Goal: Transaction & Acquisition: Purchase product/service

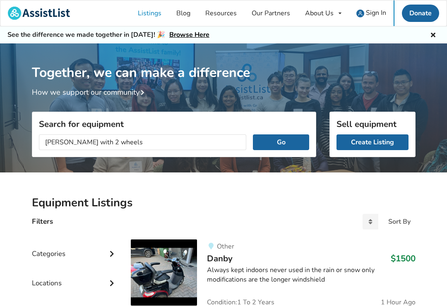
type input "[PERSON_NAME] with 2 wheels"
click at [288, 142] on button "Go" at bounding box center [281, 143] width 56 height 16
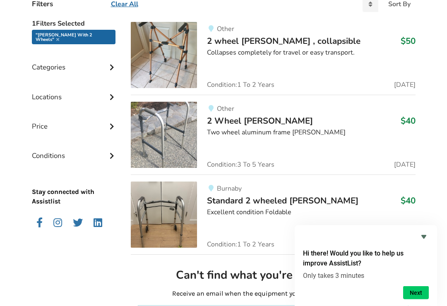
scroll to position [218, 0]
click at [408, 202] on h3 "$40" at bounding box center [408, 200] width 15 height 11
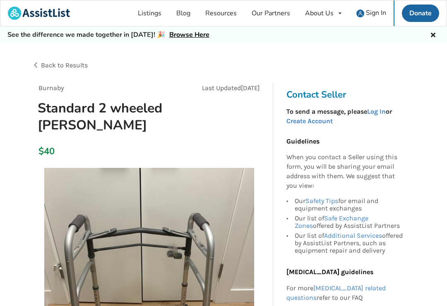
click at [43, 63] on span "Back to Results" at bounding box center [64, 65] width 47 height 8
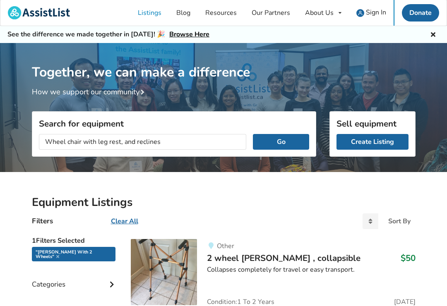
click at [285, 140] on button "Go" at bounding box center [281, 143] width 56 height 16
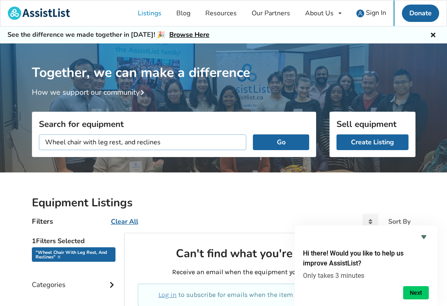
click at [167, 143] on input "Wheel chair with leg rest, and reclines" at bounding box center [143, 143] width 208 height 16
click at [43, 142] on input "Wheel chair with leg rest," at bounding box center [143, 143] width 208 height 16
type input "Reclining Wheel chair with leg rest,"
click at [289, 140] on button "Go" at bounding box center [281, 143] width 56 height 16
click at [301, 147] on button "Go" at bounding box center [281, 143] width 56 height 16
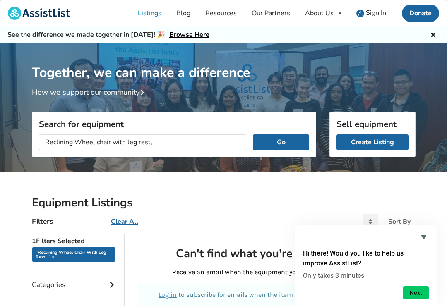
click at [280, 144] on button "Go" at bounding box center [281, 143] width 56 height 16
click at [284, 136] on button "Go" at bounding box center [281, 143] width 56 height 16
click at [429, 229] on div "Hi there! Would you like to help us improve AssistList? Only takes 3 minutes Ne…" at bounding box center [366, 266] width 142 height 81
click at [425, 233] on icon "Hide survey" at bounding box center [424, 237] width 10 height 10
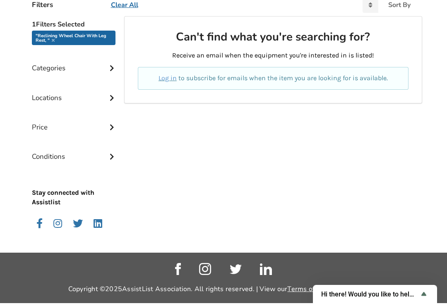
scroll to position [205, 0]
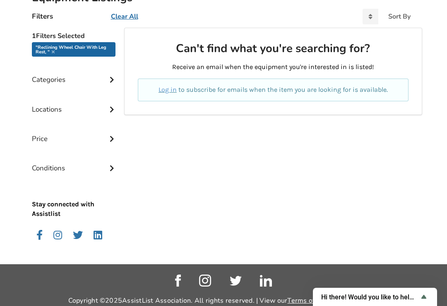
click at [106, 81] on div "Categories" at bounding box center [75, 73] width 86 height 29
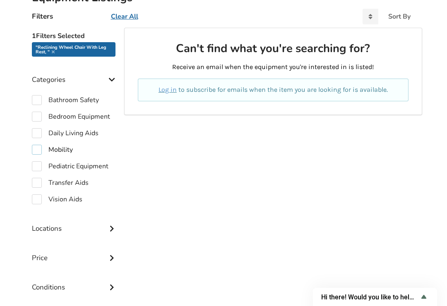
click at [43, 149] on label "Mobility" at bounding box center [52, 150] width 41 height 10
checkbox input "true"
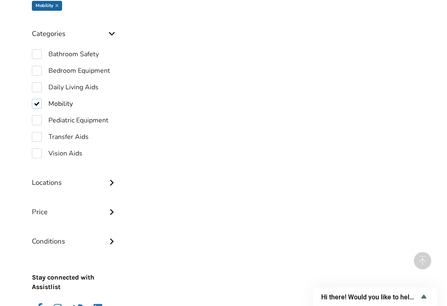
scroll to position [256, 0]
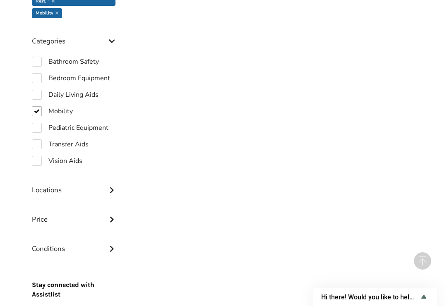
click at [114, 188] on icon at bounding box center [112, 189] width 8 height 7
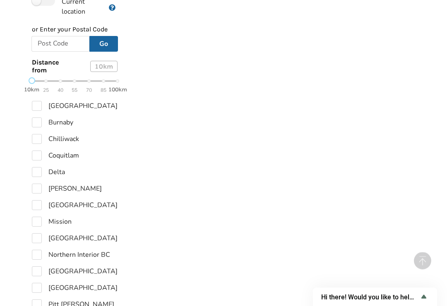
scroll to position [459, 0]
click at [41, 152] on label "Coquitlam" at bounding box center [55, 156] width 47 height 10
checkbox input "true"
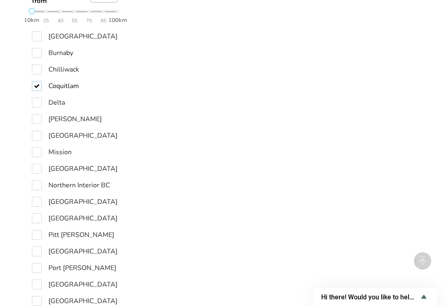
scroll to position [535, 0]
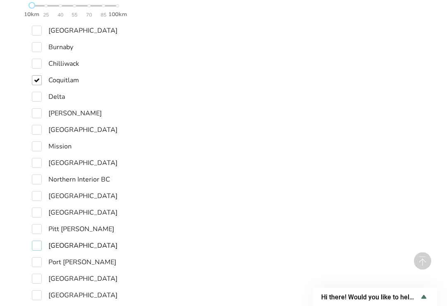
click at [46, 249] on label "[GEOGRAPHIC_DATA]" at bounding box center [75, 246] width 86 height 10
checkbox input "true"
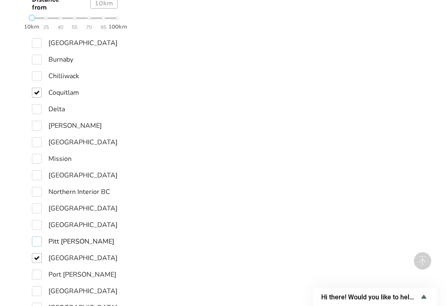
click at [38, 237] on label "Pitt [PERSON_NAME]" at bounding box center [73, 242] width 82 height 10
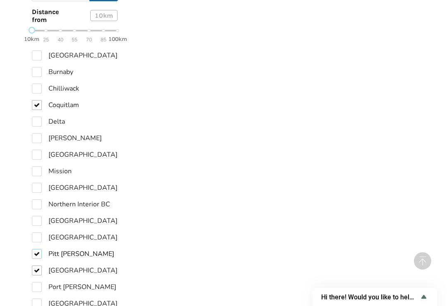
click at [40, 249] on label "Pitt [PERSON_NAME]" at bounding box center [73, 254] width 82 height 10
checkbox input "false"
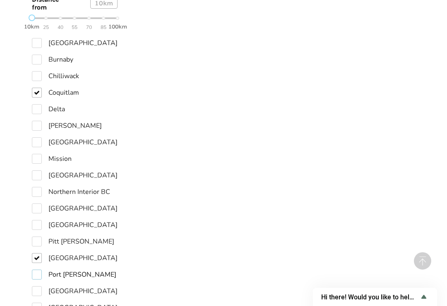
click at [41, 276] on label "Port [PERSON_NAME]" at bounding box center [74, 275] width 84 height 10
checkbox input "true"
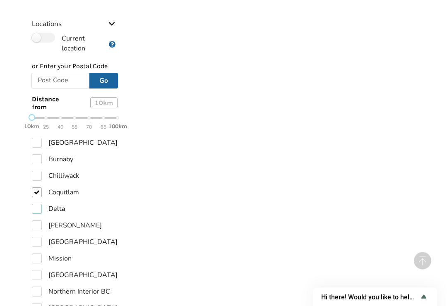
click at [45, 205] on label "Delta" at bounding box center [48, 210] width 33 height 10
checkbox input "true"
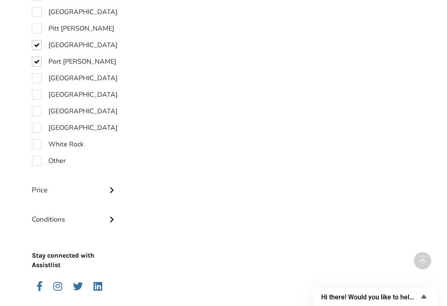
scroll to position [773, 0]
click at [116, 215] on icon at bounding box center [112, 218] width 8 height 7
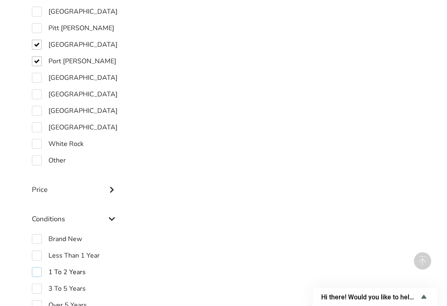
click at [36, 267] on label "1 To 2 Years" at bounding box center [59, 272] width 54 height 10
checkbox input "true"
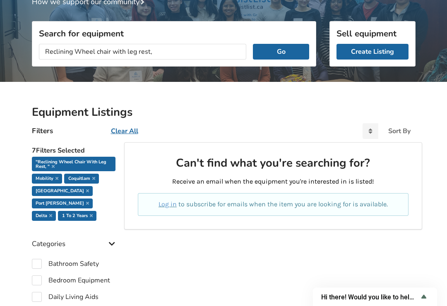
scroll to position [91, 0]
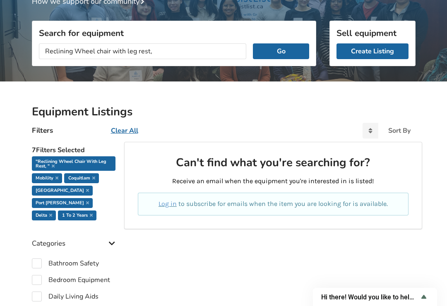
click at [280, 54] on button "Go" at bounding box center [281, 51] width 56 height 16
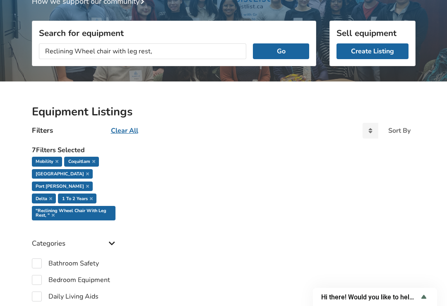
click at [270, 51] on button "Go" at bounding box center [281, 51] width 56 height 16
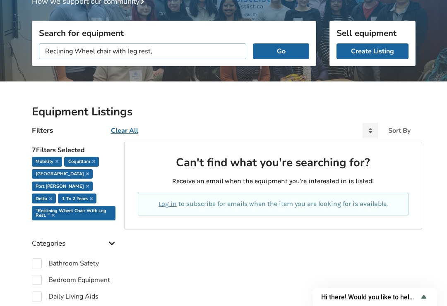
click at [72, 49] on input "Reclining Wheel chair with leg rest," at bounding box center [143, 51] width 208 height 16
click at [130, 46] on input "Wheel chair with leg rest," at bounding box center [143, 51] width 208 height 16
type input "Wheel chair"
click at [282, 48] on button "Go" at bounding box center [281, 51] width 56 height 16
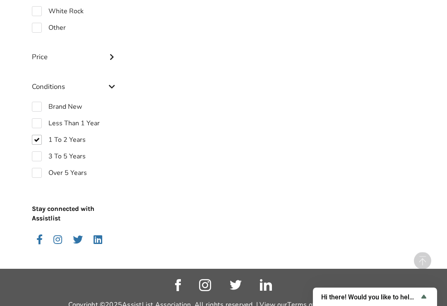
scroll to position [915, 0]
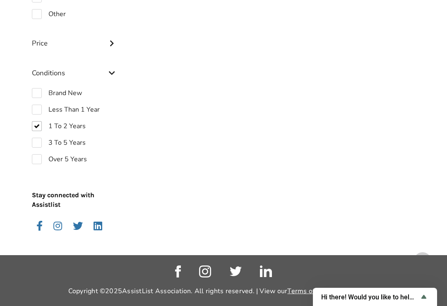
click at [429, 302] on icon "Show survey - Hi there! Would you like to help us improve AssistList?" at bounding box center [424, 297] width 10 height 10
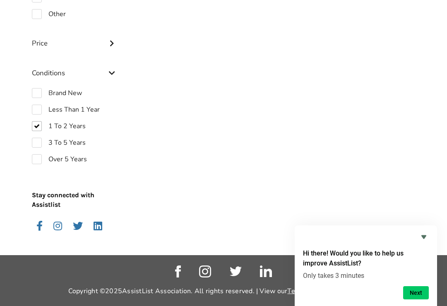
click at [419, 300] on button "Next" at bounding box center [416, 293] width 26 height 13
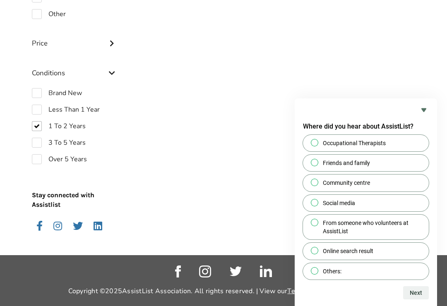
click at [317, 165] on input "Friends and family" at bounding box center [314, 162] width 5 height 5
radio input "true"
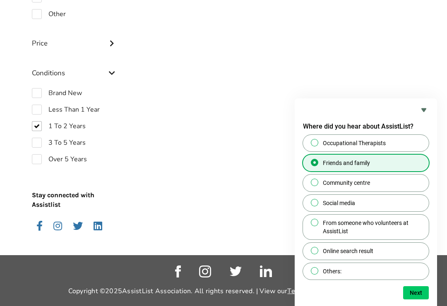
click at [421, 300] on button "Next" at bounding box center [416, 293] width 26 height 13
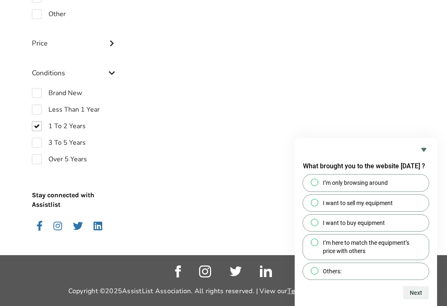
click at [315, 231] on label "I want to buy equipment" at bounding box center [366, 223] width 126 height 17
click at [315, 225] on input "I want to buy equipment" at bounding box center [314, 222] width 5 height 5
radio input "true"
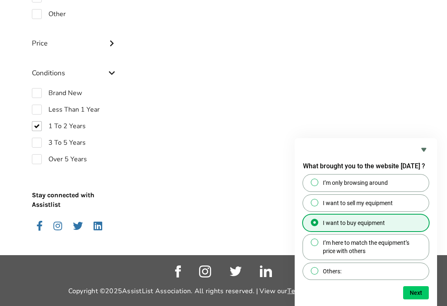
click at [424, 300] on button "Next" at bounding box center [416, 293] width 26 height 13
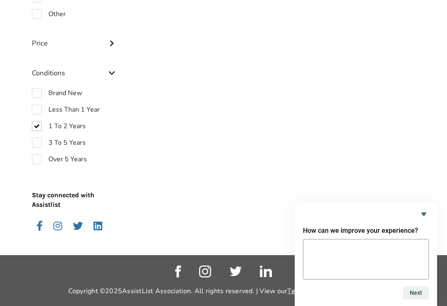
click at [424, 219] on icon "Hide survey" at bounding box center [424, 215] width 10 height 10
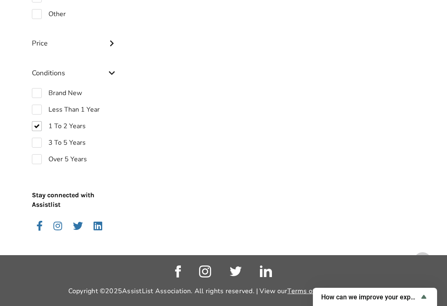
click at [421, 302] on div "How can we improve your experience?" at bounding box center [375, 297] width 108 height 10
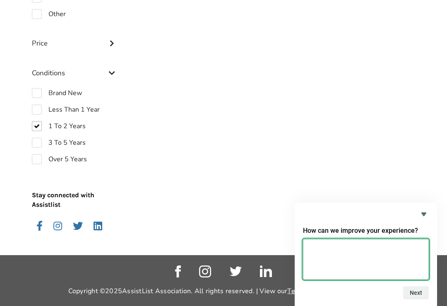
click at [387, 264] on textarea at bounding box center [366, 259] width 126 height 41
type textarea "N/a"
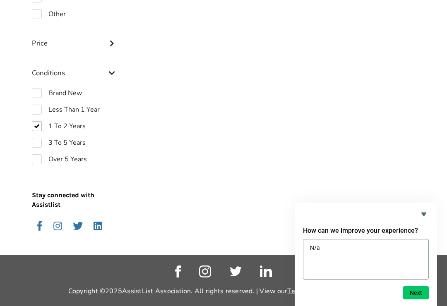
click at [419, 300] on button "Next" at bounding box center [416, 293] width 26 height 13
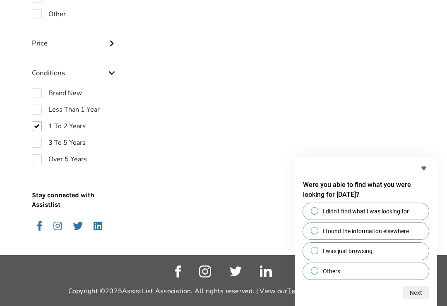
click at [315, 254] on input "I was just browsing" at bounding box center [314, 250] width 5 height 5
radio input "true"
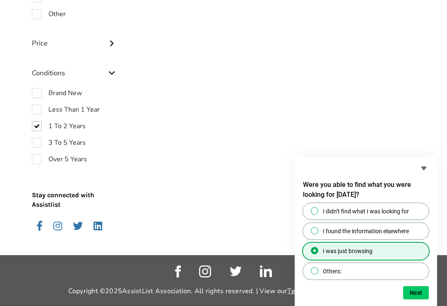
click at [414, 300] on button "Next" at bounding box center [416, 293] width 26 height 13
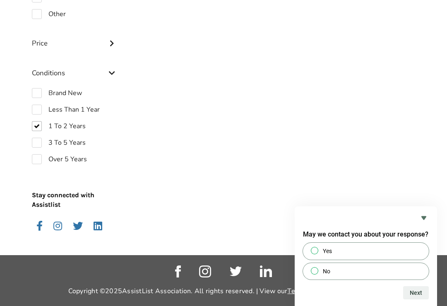
click at [316, 274] on input "No" at bounding box center [314, 270] width 5 height 5
radio input "true"
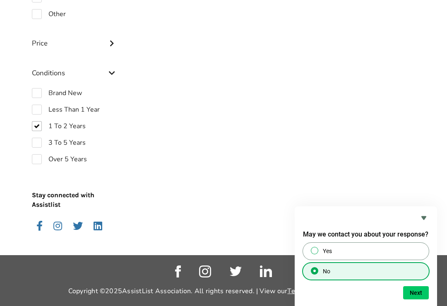
click at [427, 300] on button "Next" at bounding box center [416, 293] width 26 height 13
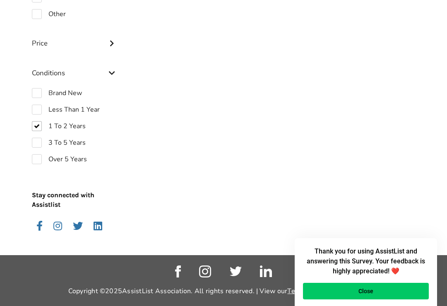
click at [416, 300] on button "Close" at bounding box center [366, 291] width 126 height 17
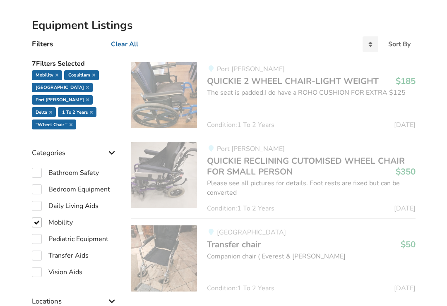
scroll to position [177, 0]
click at [298, 89] on div "The seat is padded.I do have a ROHO CUSHION FOR EXTRA $125" at bounding box center [311, 94] width 208 height 10
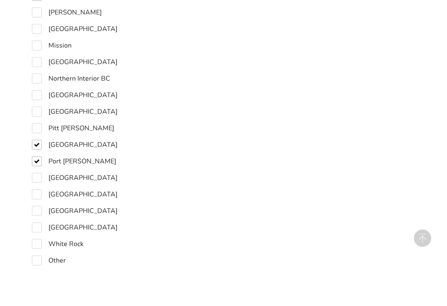
scroll to position [646, 0]
click at [33, 262] on label "White Rock" at bounding box center [58, 267] width 52 height 10
checkbox input "true"
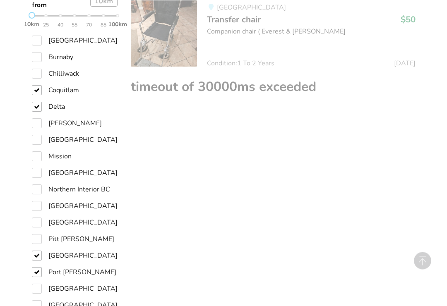
scroll to position [570, 0]
click at [29, 165] on div "8 Filters Selected Mobility Coquitlam [GEOGRAPHIC_DATA] [GEOGRAPHIC_DATA][PERSO…" at bounding box center [74, 128] width 99 height 930
click at [30, 173] on div "8 Filters Selected Mobility Coquitlam [GEOGRAPHIC_DATA] [GEOGRAPHIC_DATA][PERSO…" at bounding box center [74, 128] width 99 height 930
click at [35, 171] on label "[GEOGRAPHIC_DATA]" at bounding box center [75, 173] width 86 height 10
checkbox input "true"
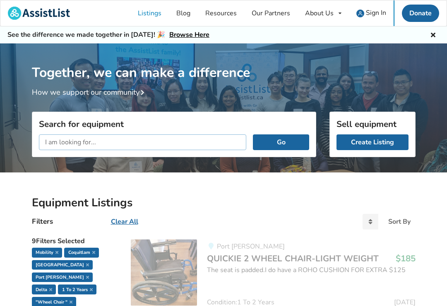
click at [64, 140] on input "text" at bounding box center [143, 143] width 208 height 16
click at [275, 142] on button "Go" at bounding box center [281, 143] width 56 height 16
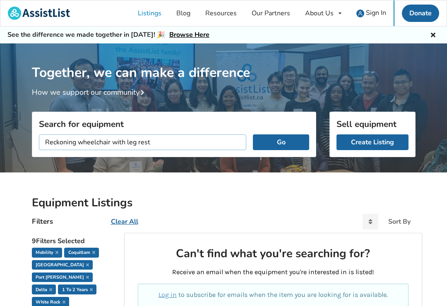
click at [127, 137] on input "Reckoning wheelchair with leg rest" at bounding box center [143, 143] width 208 height 16
click at [128, 143] on input "Reckoning wheelchair with leg rest" at bounding box center [143, 143] width 208 height 16
type input "Reckoning wheelchair with right leg rest"
click at [287, 139] on button "Go" at bounding box center [281, 143] width 56 height 16
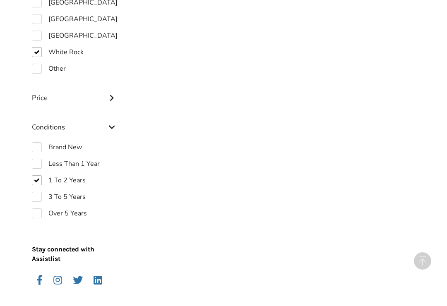
scroll to position [888, 0]
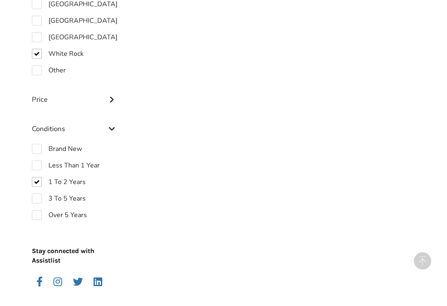
click at [115, 95] on icon at bounding box center [112, 98] width 8 height 7
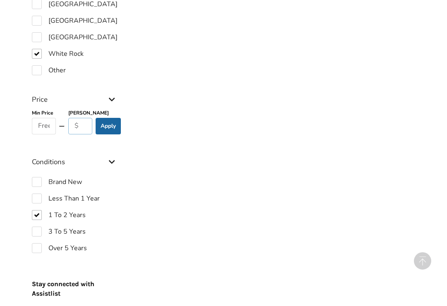
click at [87, 118] on input "text" at bounding box center [80, 126] width 24 height 17
type input "100"
click at [111, 118] on button "Apply" at bounding box center [108, 126] width 25 height 17
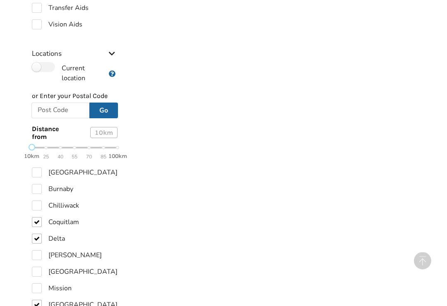
scroll to position [475, 0]
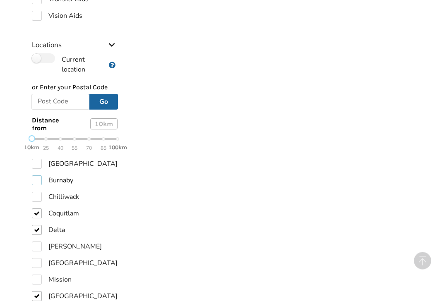
click at [34, 176] on label "Burnaby" at bounding box center [52, 181] width 41 height 10
checkbox input "true"
click at [35, 242] on label "[PERSON_NAME]" at bounding box center [67, 247] width 70 height 10
checkbox input "true"
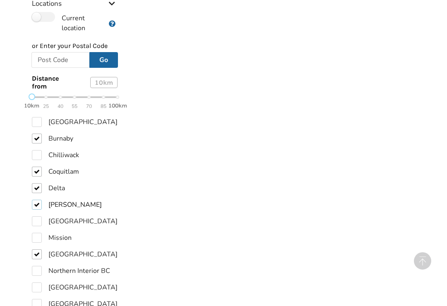
scroll to position [533, 0]
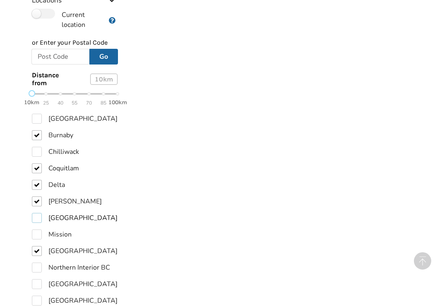
click at [35, 213] on label "[GEOGRAPHIC_DATA]" at bounding box center [75, 218] width 86 height 10
checkbox input "true"
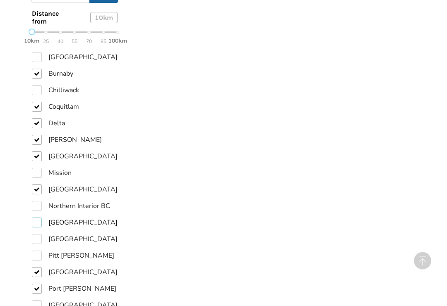
click at [32, 218] on label "[GEOGRAPHIC_DATA]" at bounding box center [75, 223] width 86 height 10
checkbox input "true"
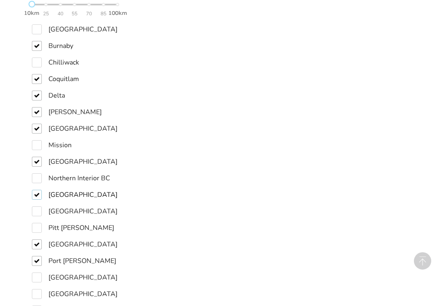
scroll to position [651, 0]
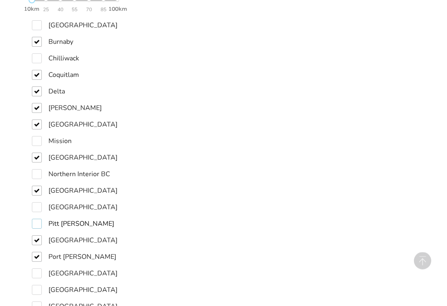
click at [36, 219] on label "Pitt [PERSON_NAME]" at bounding box center [73, 224] width 82 height 10
checkbox input "true"
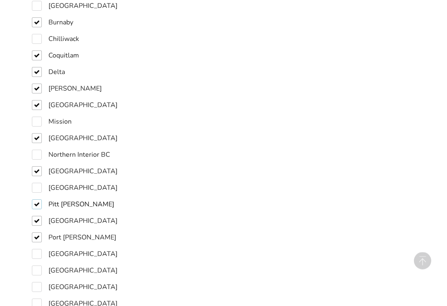
scroll to position [689, 0]
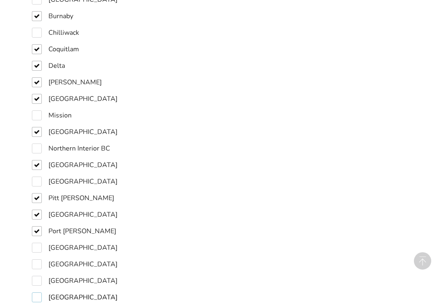
click at [34, 293] on label "[GEOGRAPHIC_DATA]" at bounding box center [75, 298] width 86 height 10
checkbox input "true"
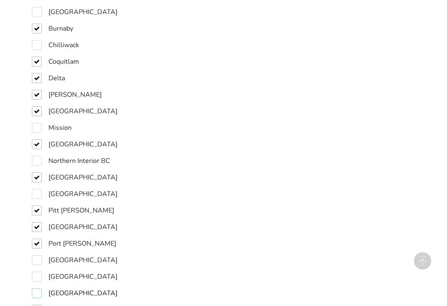
click at [36, 289] on label "[GEOGRAPHIC_DATA]" at bounding box center [75, 294] width 86 height 10
checkbox input "true"
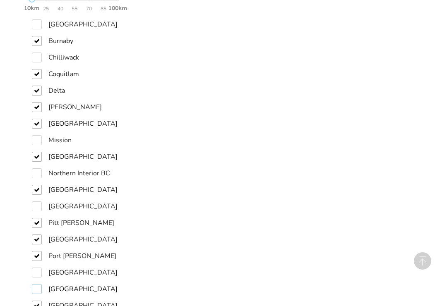
click at [39, 284] on label "[GEOGRAPHIC_DATA]" at bounding box center [75, 289] width 86 height 10
checkbox input "true"
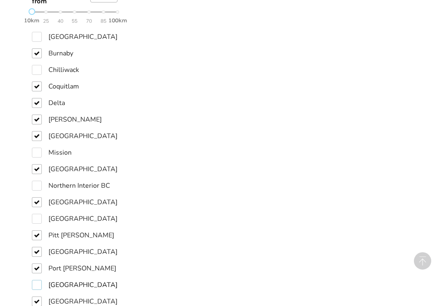
click at [34, 280] on label "[GEOGRAPHIC_DATA]" at bounding box center [75, 285] width 86 height 10
checkbox input "true"
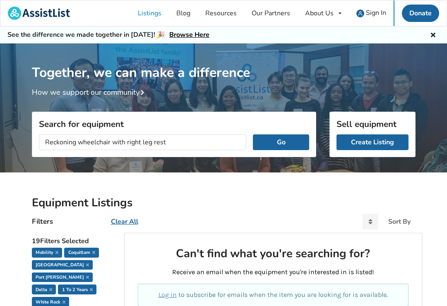
click at [278, 139] on button "Go" at bounding box center [281, 143] width 56 height 16
click at [67, 139] on input "Reckoning wheelchair with right leg rest" at bounding box center [143, 143] width 208 height 16
type input "Reclining wheelchair with right leg rest"
click at [284, 140] on button "Go" at bounding box center [281, 143] width 56 height 16
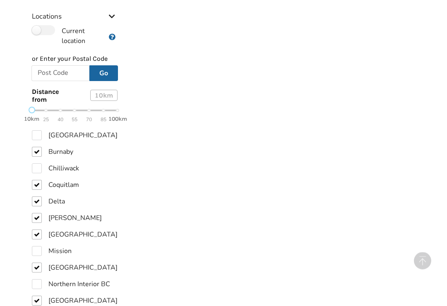
scroll to position [604, 0]
click at [118, 107] on div "10km 25 40 55 70 85 100km" at bounding box center [74, 114] width 99 height 14
click at [73, 107] on div "10km 25 40 55 70 85 100km" at bounding box center [75, 114] width 86 height 14
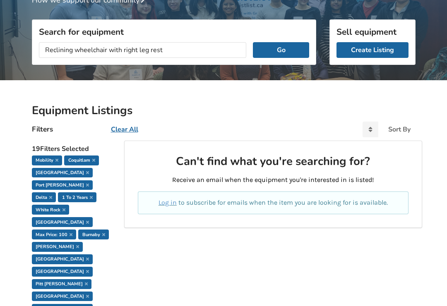
scroll to position [0, 0]
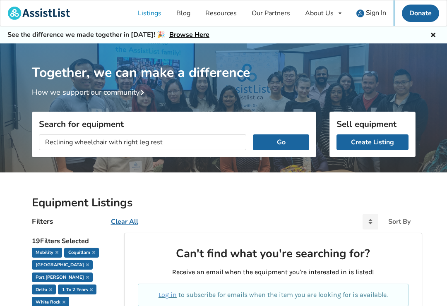
click at [284, 138] on button "Go" at bounding box center [281, 143] width 56 height 16
click at [286, 135] on button "Go" at bounding box center [281, 143] width 56 height 16
click at [280, 145] on button "Go" at bounding box center [281, 143] width 56 height 16
